Goal: Task Accomplishment & Management: Manage account settings

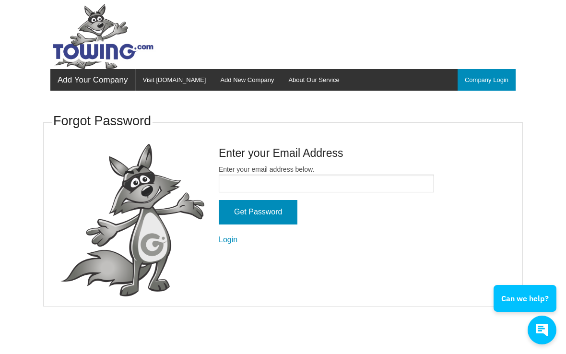
click at [214, 172] on div "Enter your Email Address Enter your email address below. Get Password Login" at bounding box center [327, 195] width 230 height 102
click at [246, 175] on input "Enter your email address below." at bounding box center [326, 184] width 215 height 18
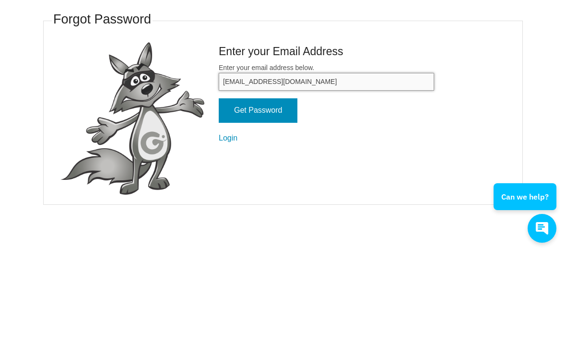
type input "swtow@aol.com"
click at [250, 200] on input "Get Password" at bounding box center [258, 212] width 79 height 24
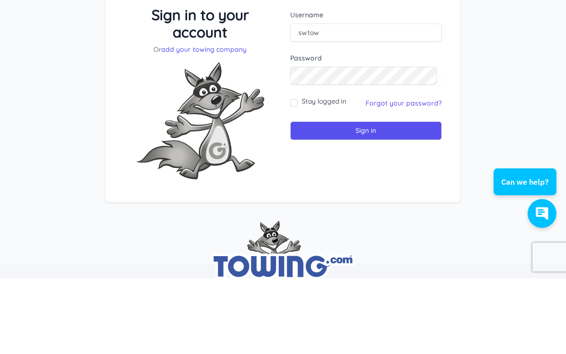
click at [384, 197] on input "Sign in" at bounding box center [366, 206] width 152 height 19
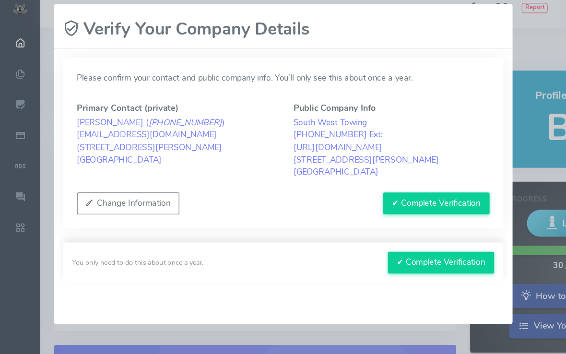
click at [361, 171] on button "✔ Complete Verification" at bounding box center [364, 180] width 89 height 18
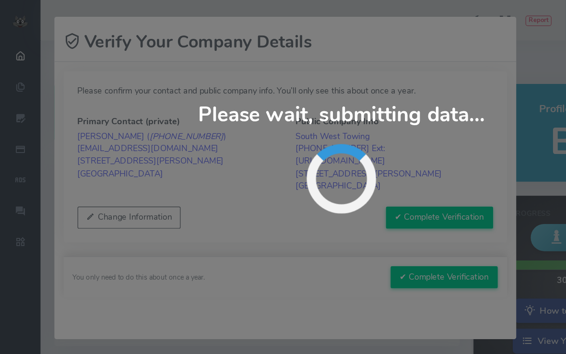
click at [392, 52] on div "Please confirm your contact and public company info. You’ll only see this about…" at bounding box center [236, 166] width 383 height 230
click at [370, 180] on button "✔ Complete Verification" at bounding box center [364, 180] width 89 height 18
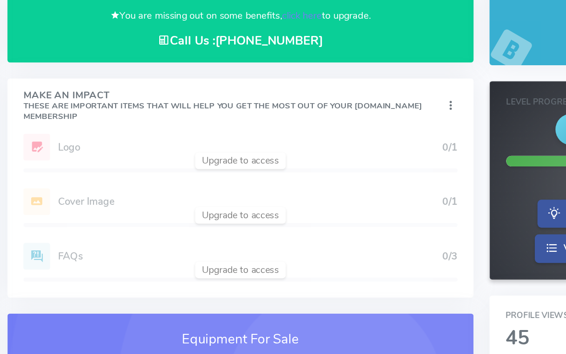
scroll to position [16, 0]
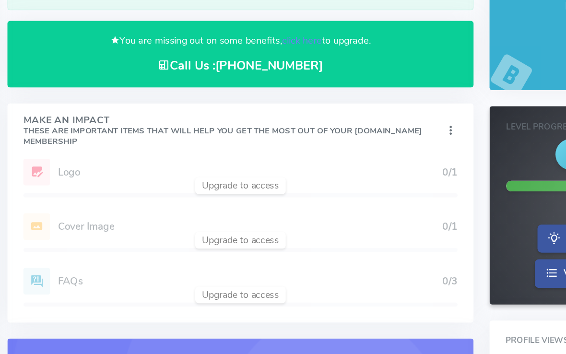
click at [56, 184] on div "Add Website 1/1 Logo 0/1 Cover Image 0/1 Profile Description 1/1 FAQs 0/3" at bounding box center [213, 243] width 336 height 118
click at [160, 184] on div "Add Website 1/1 Logo 0/1 Cover Image 0/1 Profile Description 1/1 FAQs 0/3" at bounding box center [213, 243] width 336 height 118
click at [52, 184] on div "Add Website 1/1 Logo 0/1 Cover Image 0/1 Profile Description 1/1 FAQs 0/3" at bounding box center [213, 243] width 336 height 118
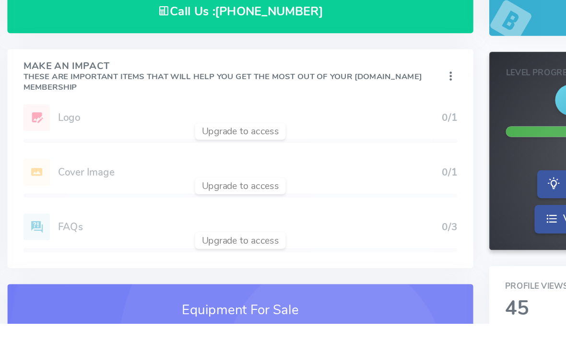
scroll to position [0, 0]
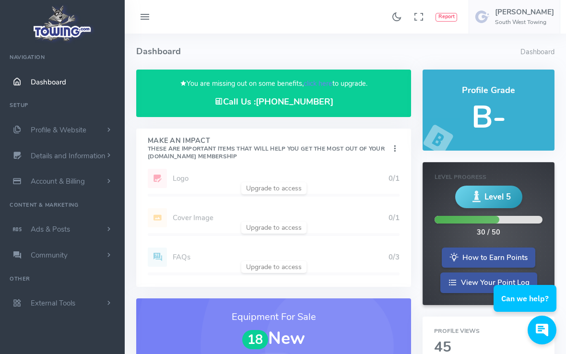
click at [196, 145] on small "These are important items that will help you get the most out of your [DOMAIN_N…" at bounding box center [266, 152] width 237 height 15
click at [391, 146] on icon at bounding box center [395, 149] width 10 height 13
click at [338, 159] on link "Show" at bounding box center [359, 167] width 76 height 16
